Goal: Check status

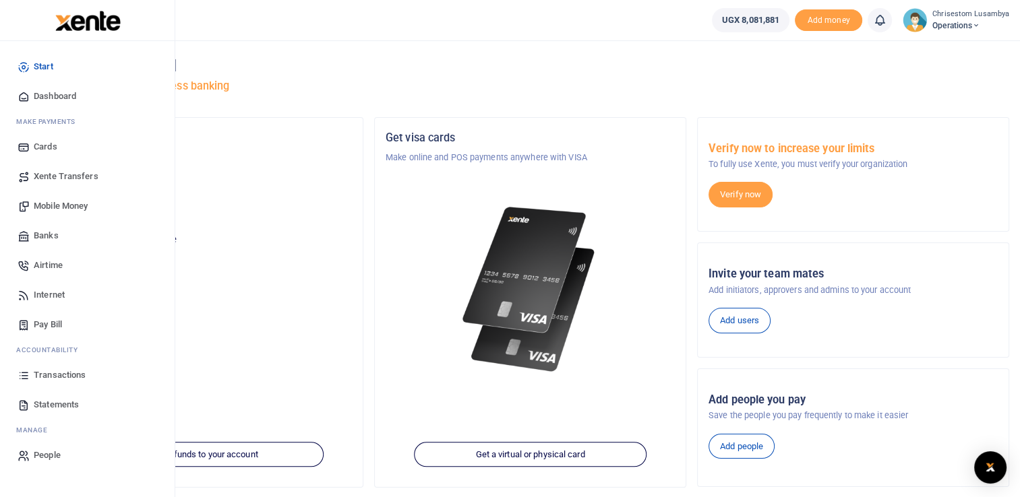
click at [62, 373] on span "Transactions" at bounding box center [60, 375] width 52 height 13
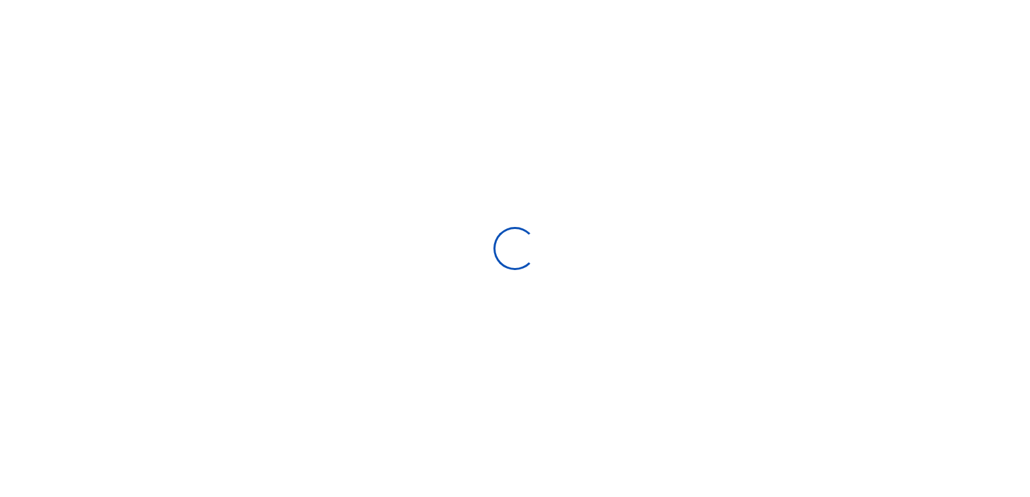
select select
type input "[DATE] - [DATE]"
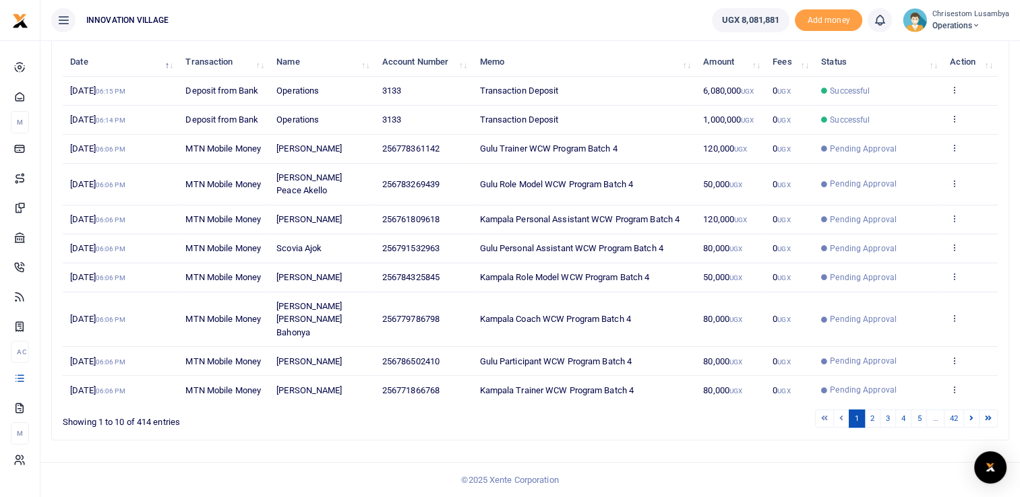
scroll to position [210, 0]
click at [869, 428] on link "2" at bounding box center [872, 419] width 16 height 18
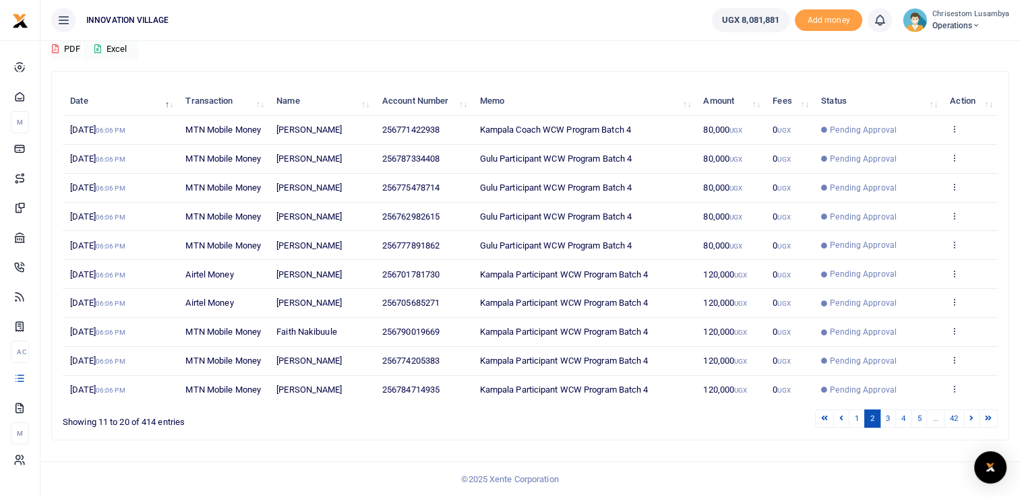
scroll to position [225, 0]
click at [886, 417] on link "3" at bounding box center [888, 419] width 16 height 18
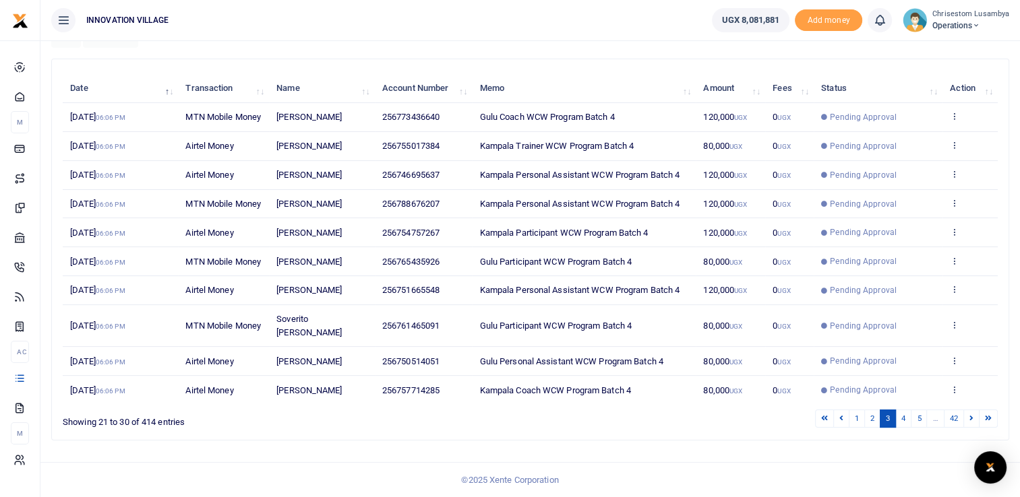
scroll to position [173, 0]
click at [905, 421] on link "4" at bounding box center [903, 419] width 16 height 18
